Goal: Transaction & Acquisition: Purchase product/service

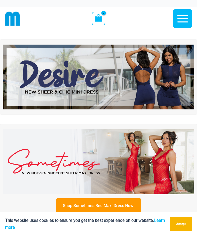
click at [113, 93] on img at bounding box center [98, 77] width 191 height 65
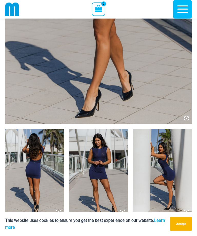
scroll to position [189, 0]
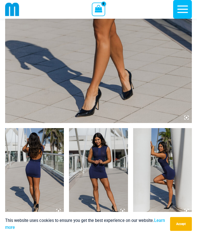
click at [35, 183] on img at bounding box center [34, 172] width 59 height 88
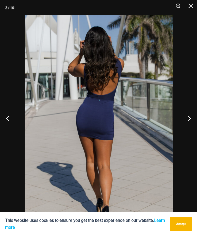
click at [189, 130] on button "Next" at bounding box center [187, 118] width 19 height 26
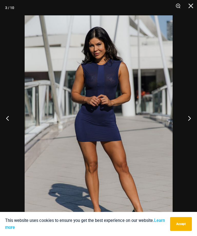
click at [192, 127] on button "Next" at bounding box center [187, 118] width 19 height 26
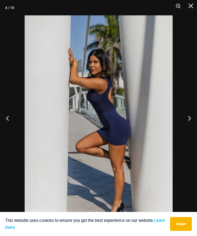
click at [194, 128] on button "Next" at bounding box center [187, 118] width 19 height 26
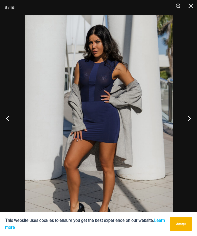
click at [191, 128] on button "Next" at bounding box center [187, 118] width 19 height 26
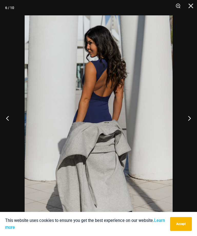
click at [192, 128] on button "Next" at bounding box center [187, 118] width 19 height 26
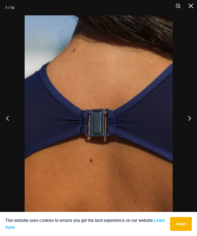
click at [194, 128] on button "Next" at bounding box center [187, 118] width 19 height 26
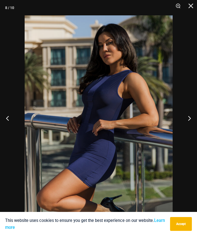
click at [194, 129] on button "Next" at bounding box center [187, 118] width 19 height 26
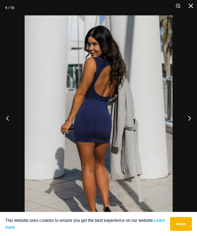
click at [194, 129] on button "Next" at bounding box center [187, 118] width 19 height 26
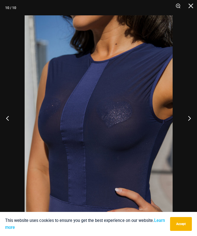
click at [191, 130] on button "Next" at bounding box center [187, 118] width 19 height 26
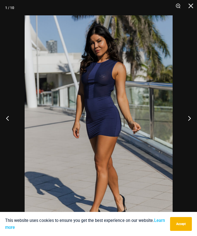
click at [190, 130] on button "Next" at bounding box center [187, 118] width 19 height 26
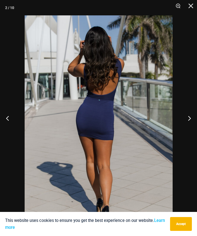
click at [190, 130] on button "Next" at bounding box center [187, 118] width 19 height 26
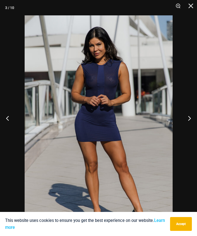
click at [194, 5] on button "Close" at bounding box center [189, 7] width 13 height 15
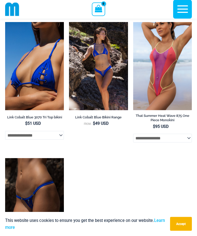
scroll to position [1175, 0]
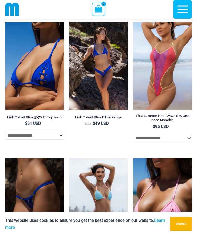
click at [133, 22] on img at bounding box center [133, 22] width 0 height 0
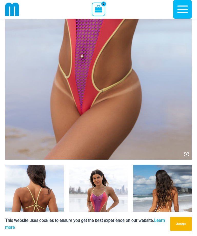
scroll to position [153, 0]
click at [95, 209] on img at bounding box center [98, 209] width 59 height 88
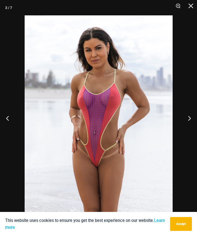
click at [191, 129] on button "Next" at bounding box center [187, 118] width 19 height 26
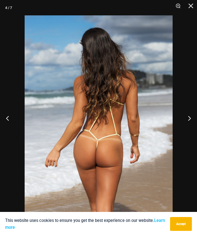
click at [193, 129] on button "Next" at bounding box center [187, 118] width 19 height 26
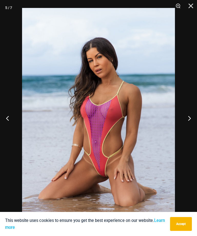
click at [191, 128] on button "Next" at bounding box center [187, 118] width 19 height 26
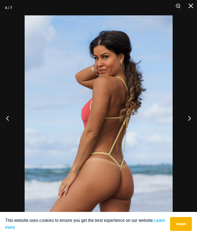
click at [193, 127] on button "Next" at bounding box center [187, 118] width 19 height 26
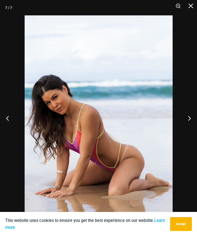
click at [193, 127] on button "Next" at bounding box center [187, 118] width 19 height 26
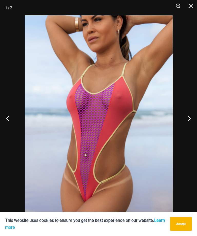
click at [194, 127] on button "Next" at bounding box center [187, 118] width 19 height 26
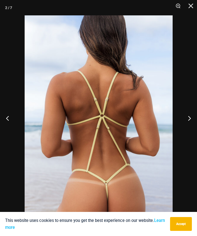
click at [194, 127] on button "Next" at bounding box center [187, 118] width 19 height 26
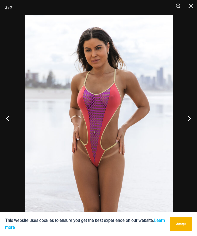
click at [195, 125] on button "Next" at bounding box center [187, 118] width 19 height 26
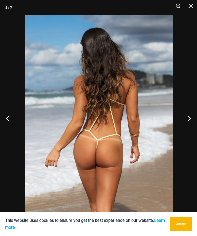
click at [194, 125] on button "Next" at bounding box center [187, 118] width 19 height 26
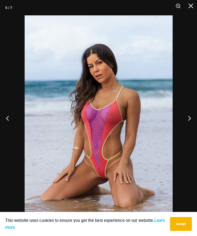
click at [195, 7] on button "Close" at bounding box center [189, 7] width 13 height 15
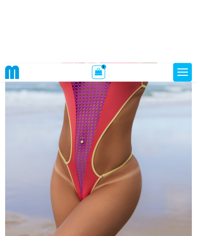
scroll to position [0, 0]
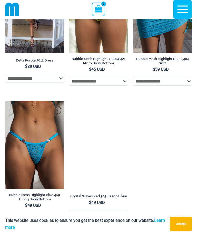
scroll to position [1875, 0]
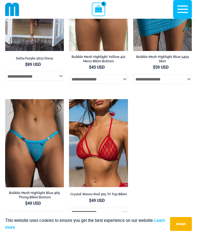
click at [69, 99] on img at bounding box center [69, 99] width 0 height 0
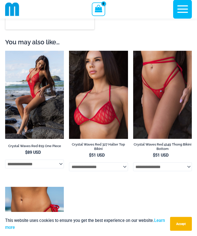
scroll to position [930, 0]
click at [133, 51] on img at bounding box center [133, 51] width 0 height 0
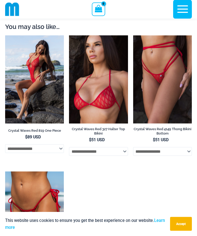
scroll to position [945, 0]
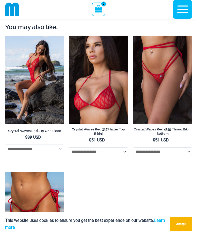
click at [5, 172] on img at bounding box center [5, 172] width 0 height 0
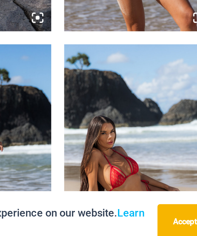
scroll to position [269, 0]
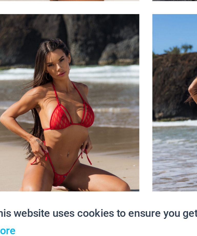
click at [33, 142] on img at bounding box center [34, 186] width 59 height 88
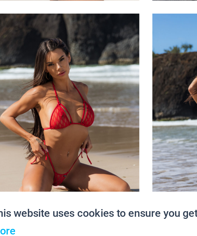
click at [29, 142] on img at bounding box center [34, 186] width 59 height 88
click at [27, 142] on img at bounding box center [34, 186] width 59 height 88
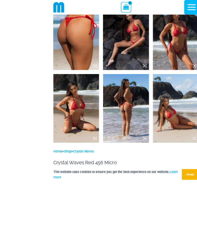
scroll to position [345, 0]
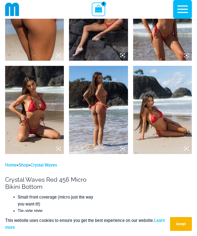
click at [45, 99] on img at bounding box center [34, 110] width 59 height 88
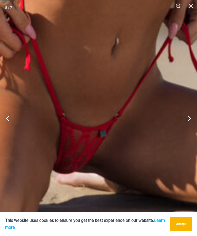
click at [189, 128] on button "Next" at bounding box center [187, 118] width 19 height 26
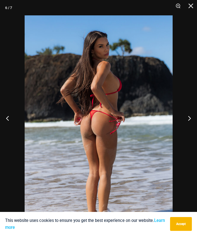
click at [190, 126] on button "Next" at bounding box center [187, 118] width 19 height 26
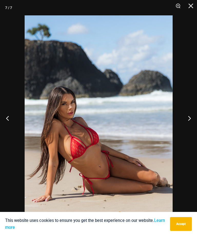
click at [11, 131] on button "Previous" at bounding box center [9, 118] width 19 height 26
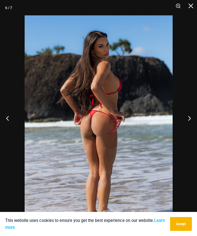
click at [8, 131] on button "Previous" at bounding box center [9, 118] width 19 height 26
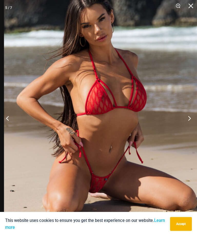
click at [8, 131] on button "Previous" at bounding box center [9, 118] width 19 height 26
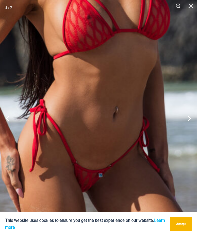
click at [116, 181] on img at bounding box center [81, 50] width 348 height 522
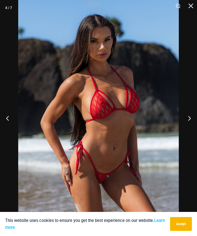
click at [14, 131] on button "Previous" at bounding box center [9, 118] width 19 height 26
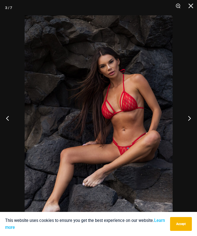
click at [11, 129] on button "Previous" at bounding box center [9, 118] width 19 height 26
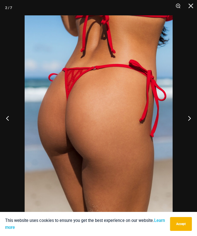
click at [10, 131] on button "Previous" at bounding box center [9, 118] width 19 height 26
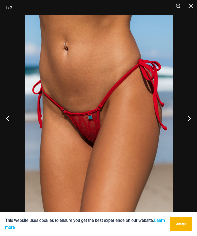
click at [192, 11] on button "Close" at bounding box center [189, 7] width 13 height 15
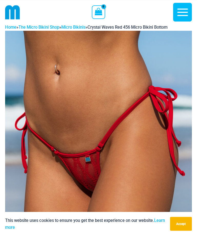
scroll to position [0, 0]
